Goal: Transaction & Acquisition: Purchase product/service

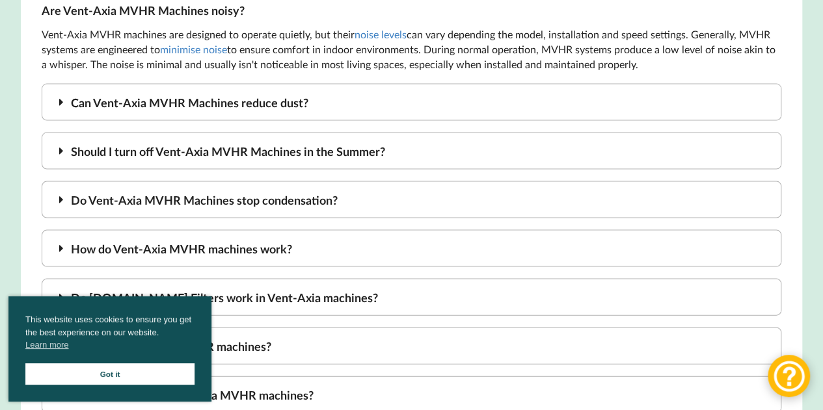
scroll to position [3717, 0]
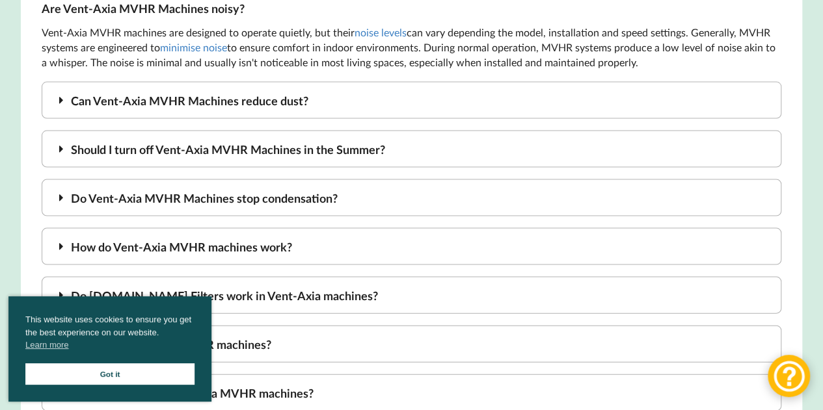
click at [237, 141] on div "Should I turn off Vent-Axia MVHR Machines in the Summer?" at bounding box center [412, 149] width 740 height 37
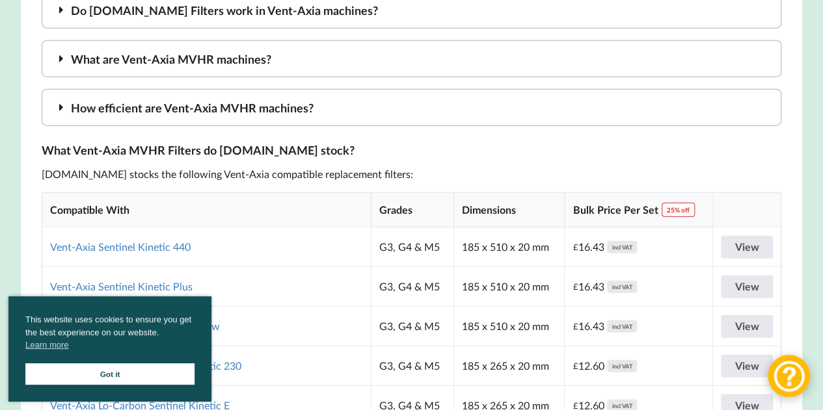
scroll to position [4237, 0]
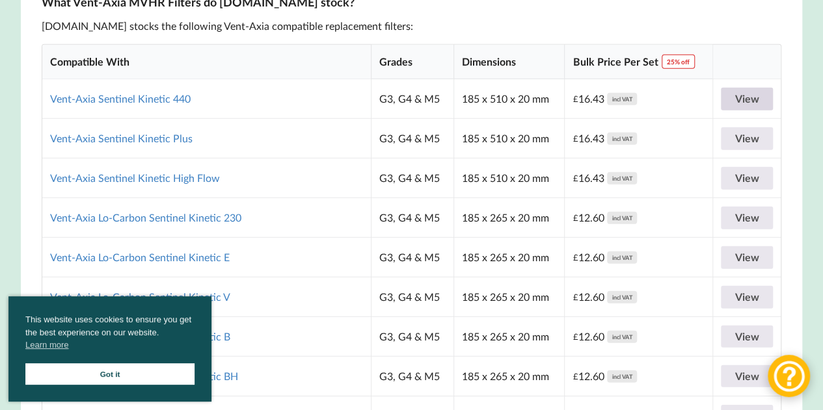
click at [757, 88] on link "View" at bounding box center [747, 99] width 52 height 23
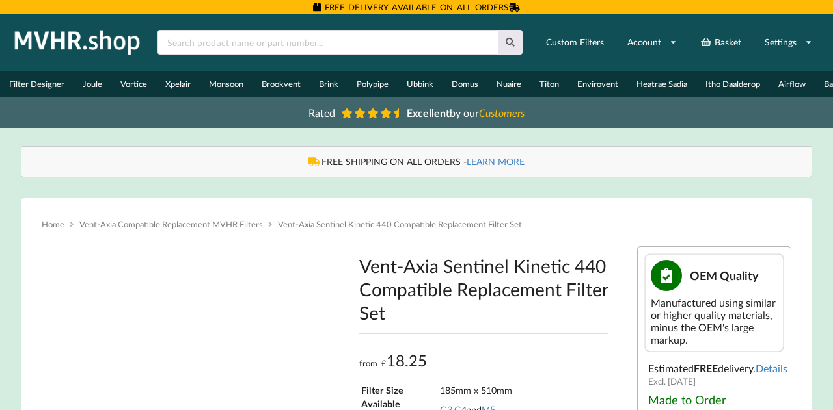
type input "**********"
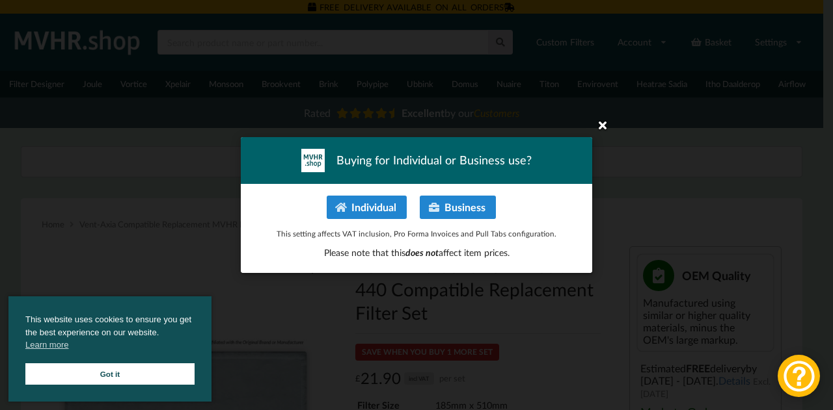
click at [603, 126] on icon at bounding box center [602, 124] width 21 height 21
